Goal: Check status: Check status

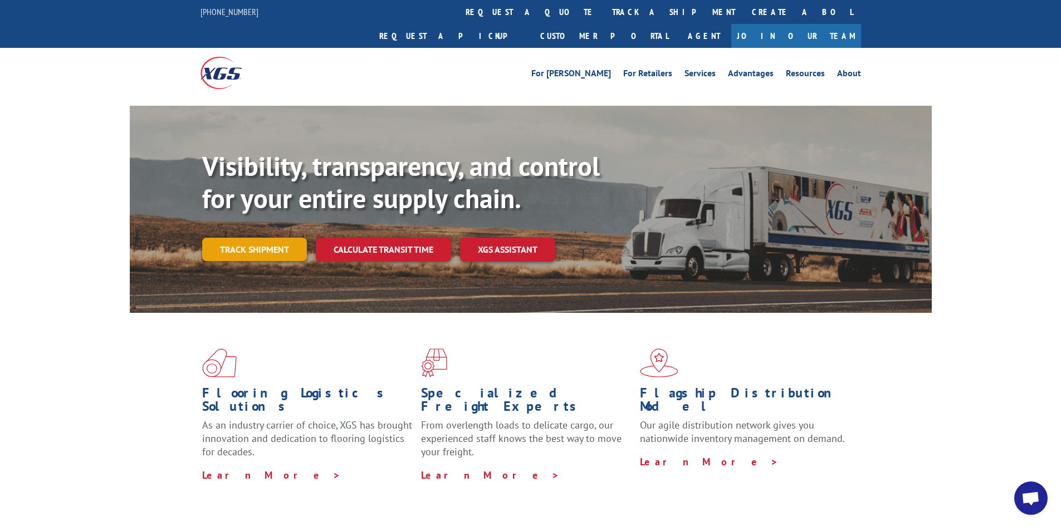
click at [244, 238] on link "Track shipment" at bounding box center [254, 249] width 105 height 23
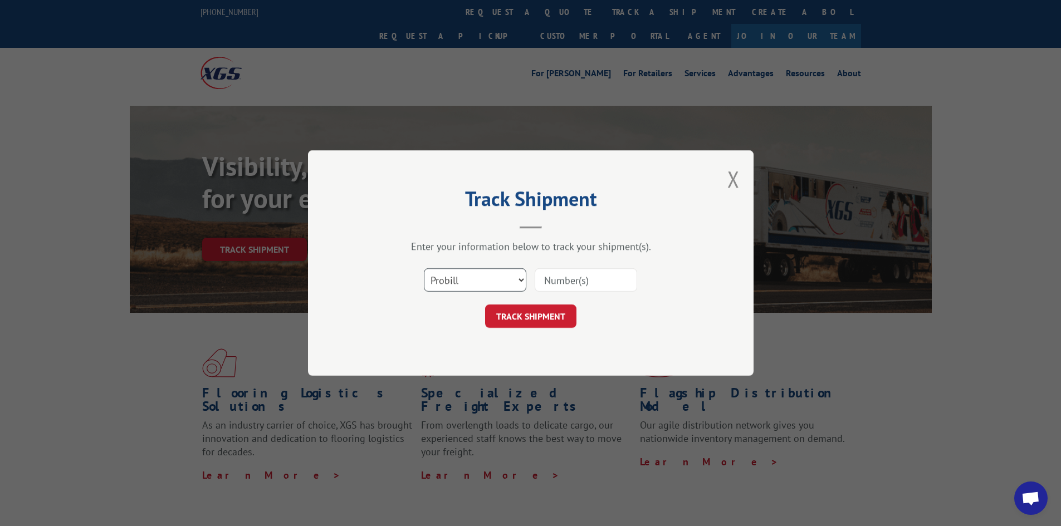
drag, startPoint x: 488, startPoint y: 278, endPoint x: 481, endPoint y: 289, distance: 13.0
click at [488, 278] on select "Select category... Probill BOL PO" at bounding box center [475, 279] width 102 height 23
select select "po"
click at [424, 268] on select "Select category... Probill BOL PO" at bounding box center [475, 279] width 102 height 23
click at [580, 286] on input at bounding box center [586, 279] width 102 height 23
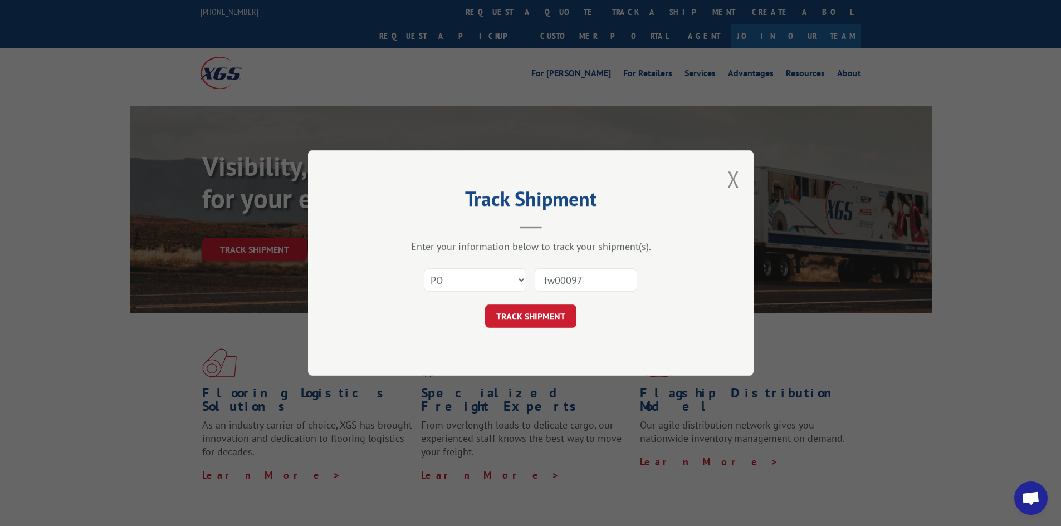
type input "fw000975"
click button "TRACK SHIPMENT" at bounding box center [530, 316] width 91 height 23
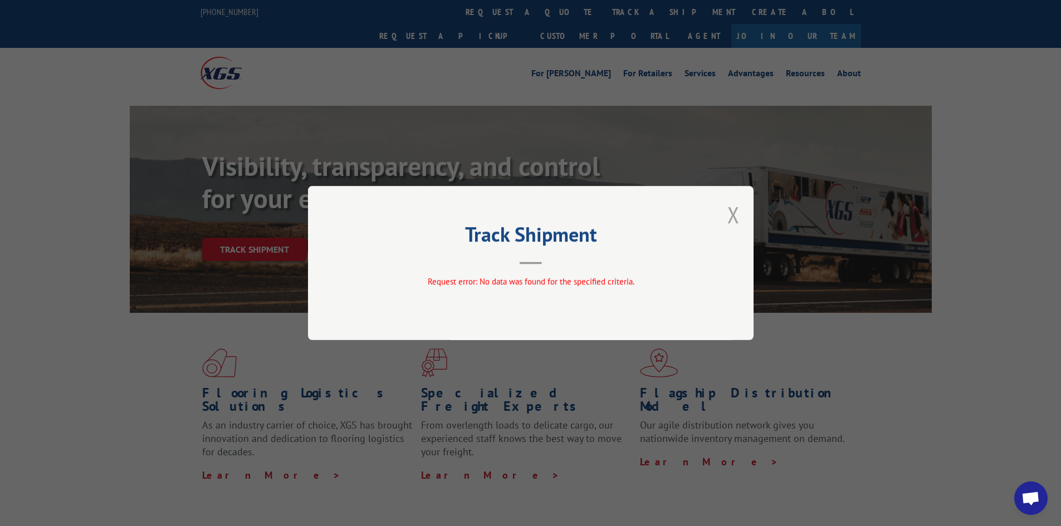
click at [737, 213] on button "Close modal" at bounding box center [733, 215] width 12 height 30
